Goal: Navigation & Orientation: Find specific page/section

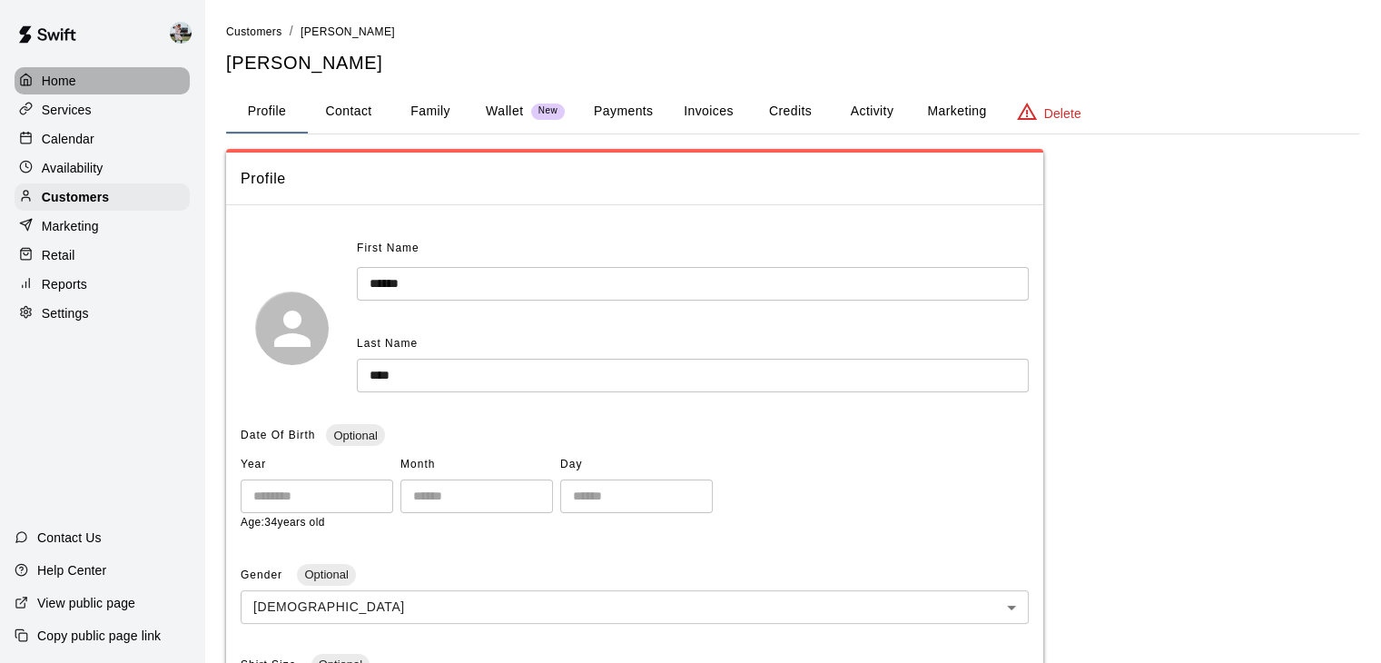
click at [67, 79] on p "Home" at bounding box center [59, 81] width 34 height 18
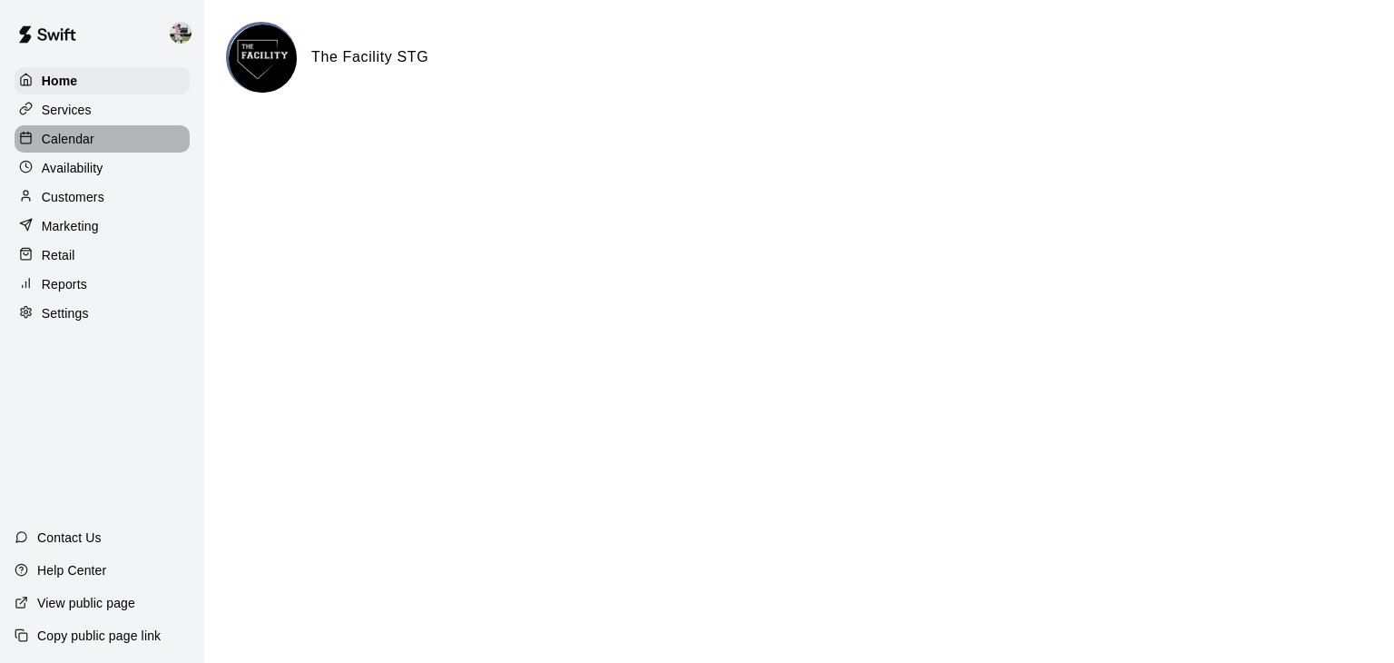
click at [75, 134] on p "Calendar" at bounding box center [68, 139] width 53 height 18
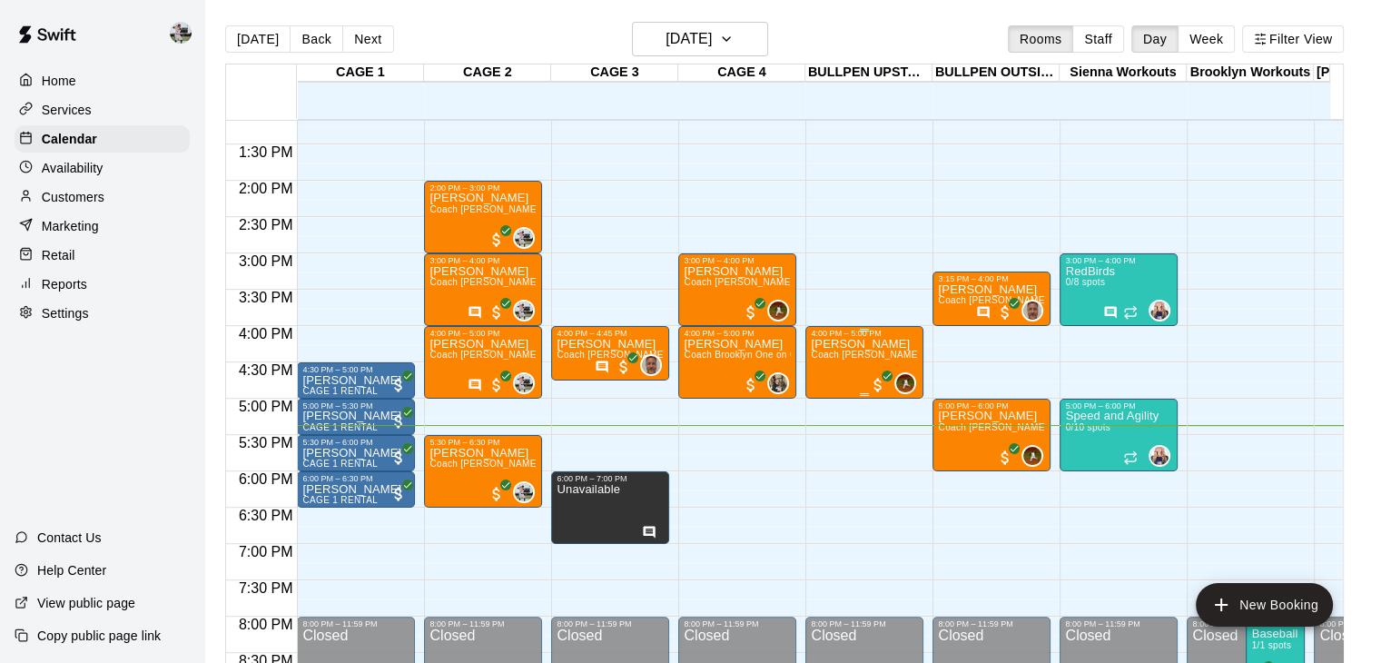
scroll to position [939, 0]
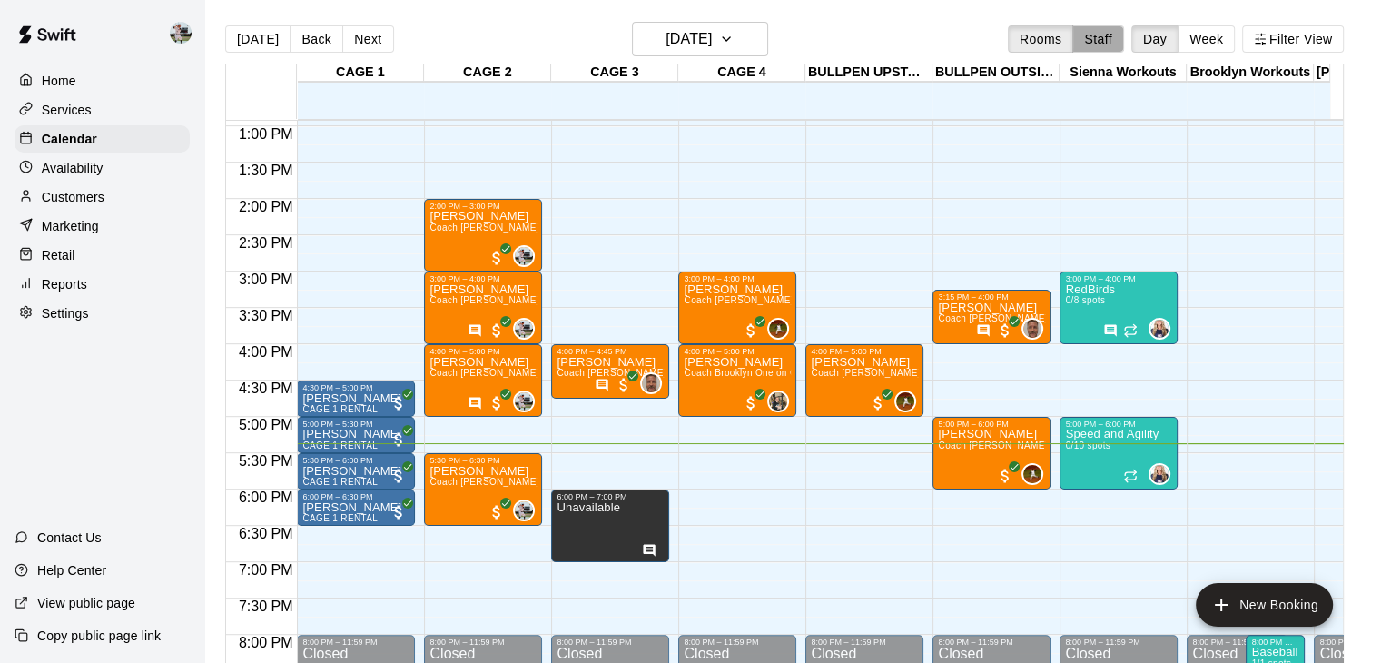
click at [1099, 38] on button "Staff" at bounding box center [1098, 38] width 52 height 27
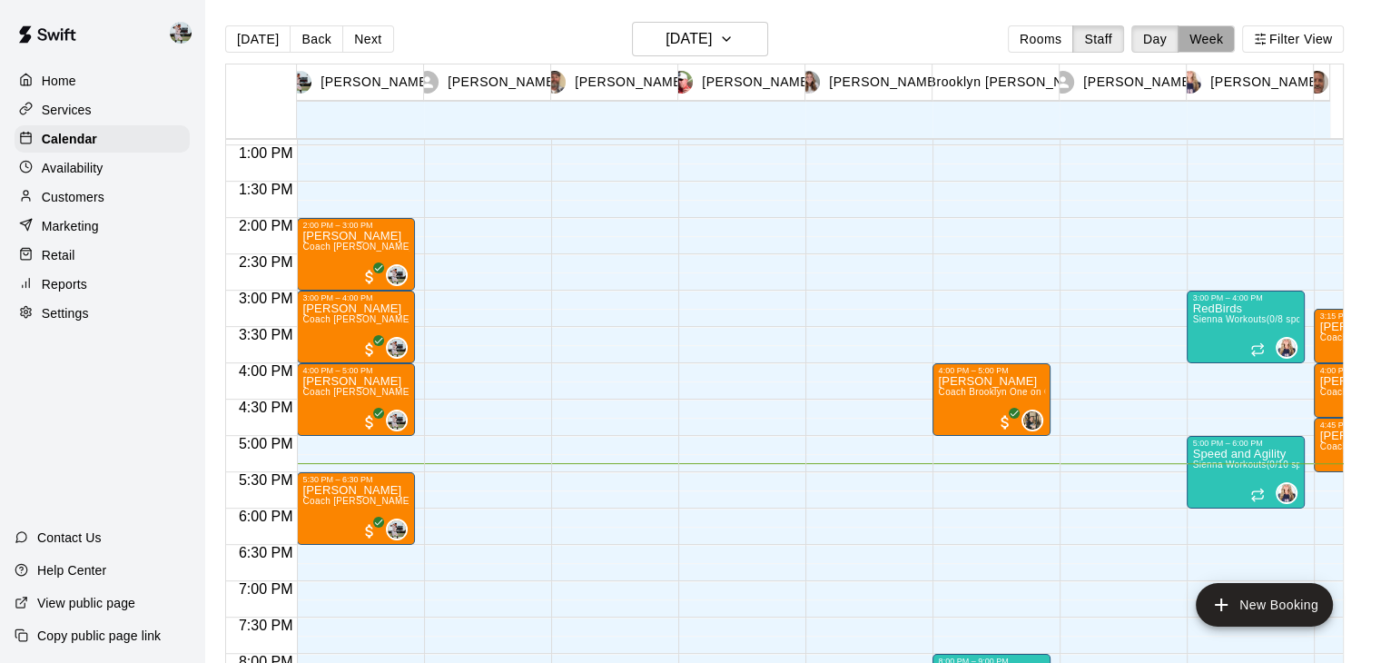
click at [1204, 41] on button "Week" at bounding box center [1205, 38] width 57 height 27
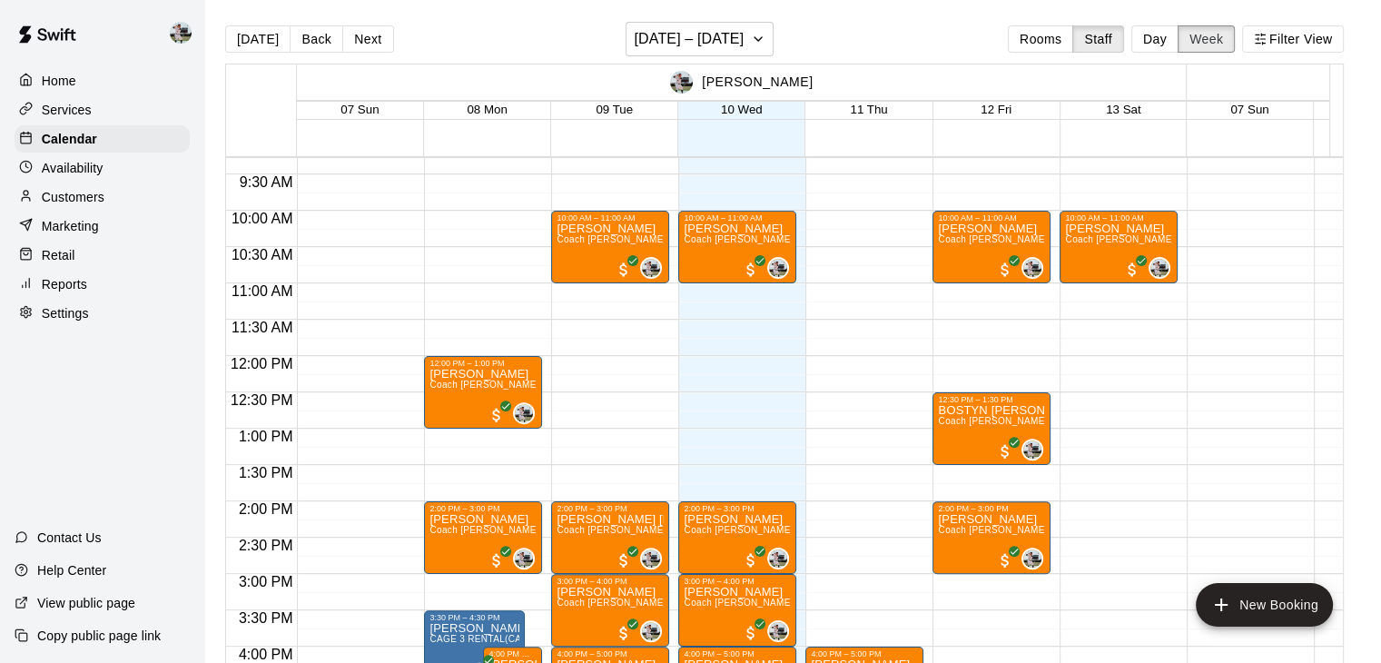
scroll to position [673, 0]
